Goal: Task Accomplishment & Management: Complete application form

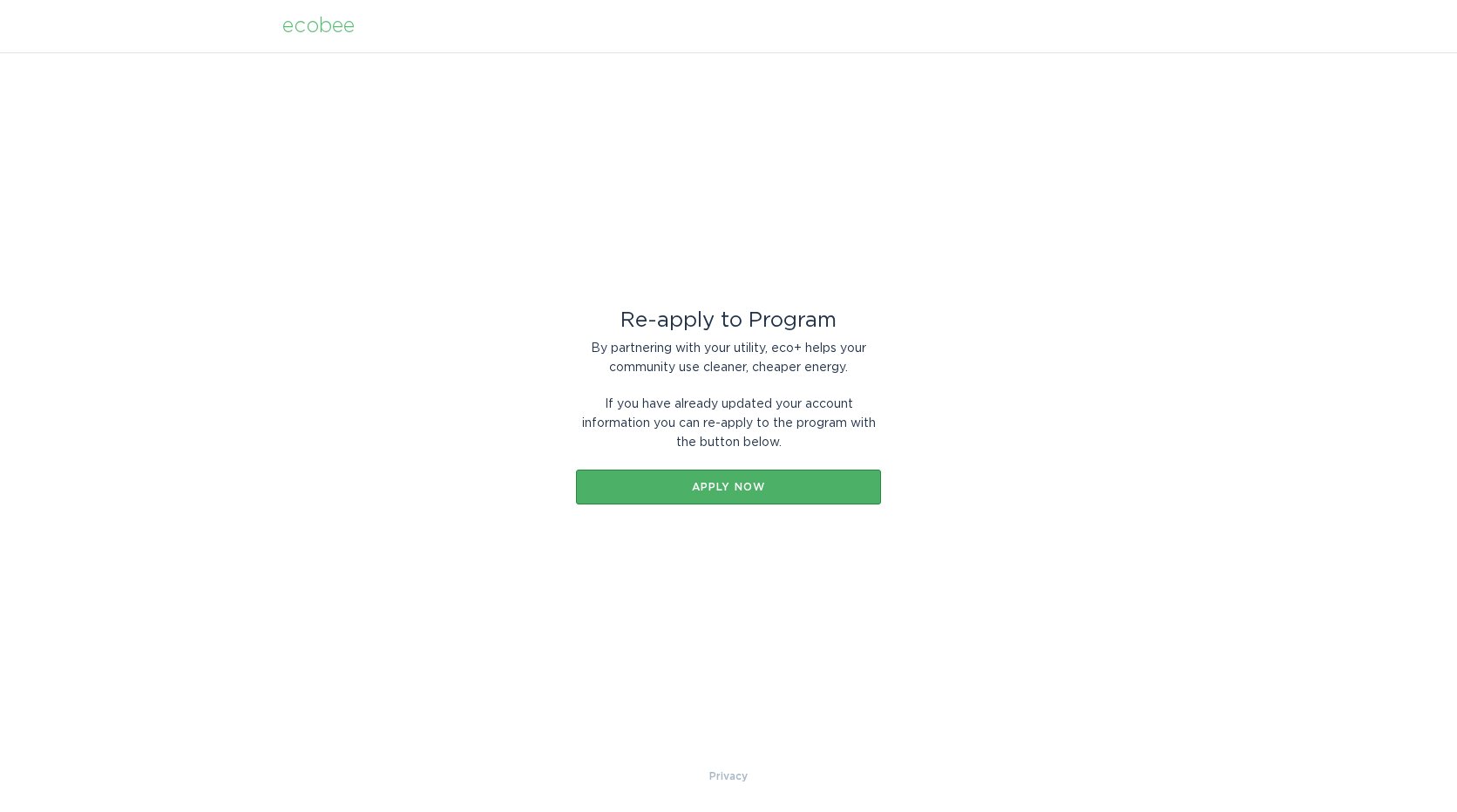
click at [699, 482] on div "Apply now" at bounding box center [728, 487] width 288 height 11
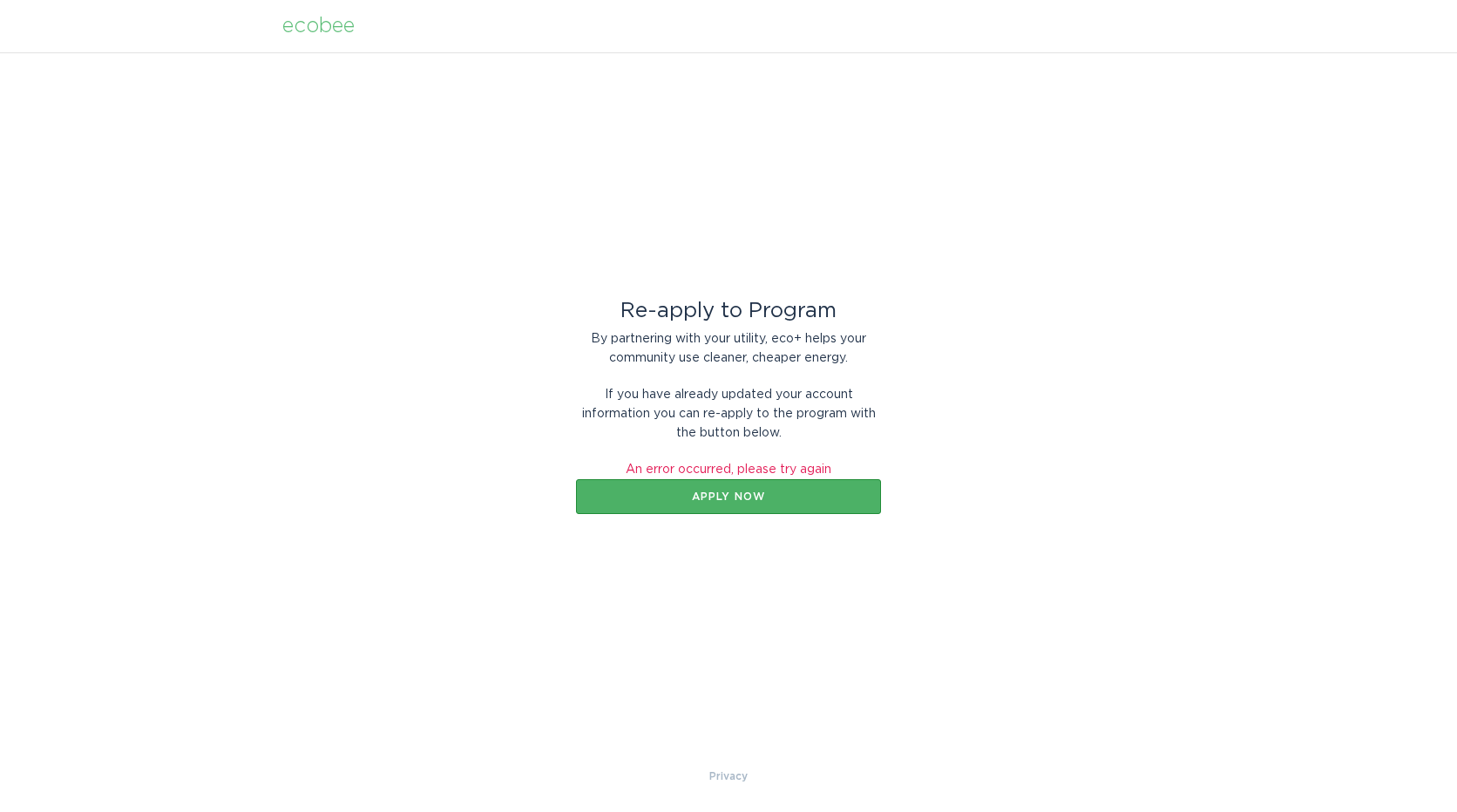
click at [743, 501] on div "Apply now" at bounding box center [728, 496] width 288 height 11
